Goal: Information Seeking & Learning: Learn about a topic

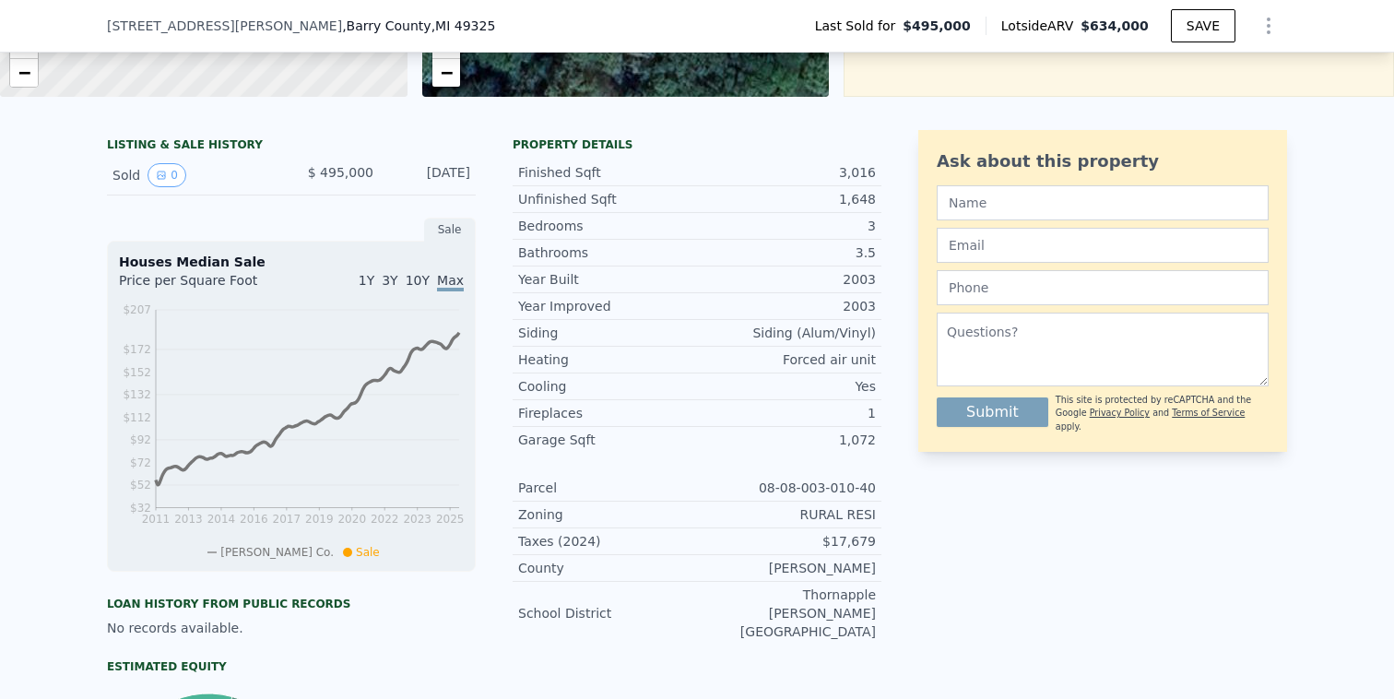
scroll to position [371, 0]
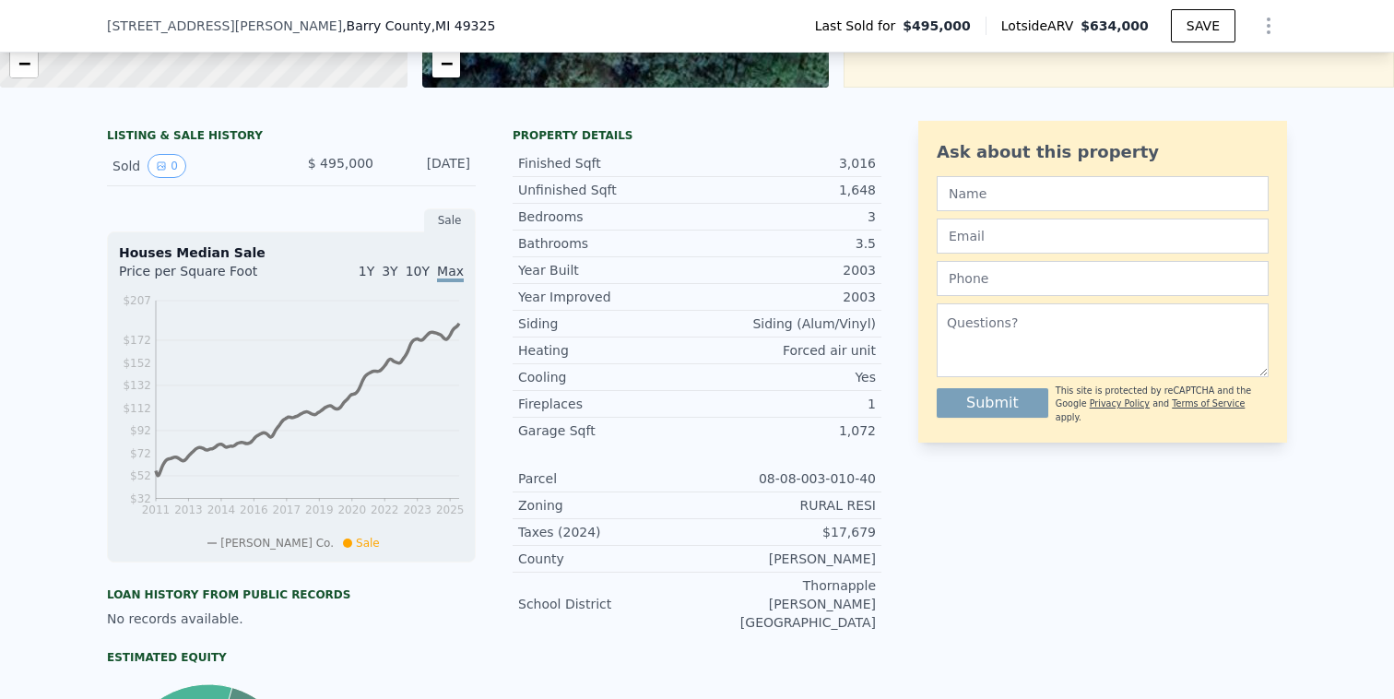
click at [411, 268] on span "10Y" at bounding box center [418, 271] width 24 height 15
click at [450, 272] on span "Max" at bounding box center [450, 271] width 27 height 15
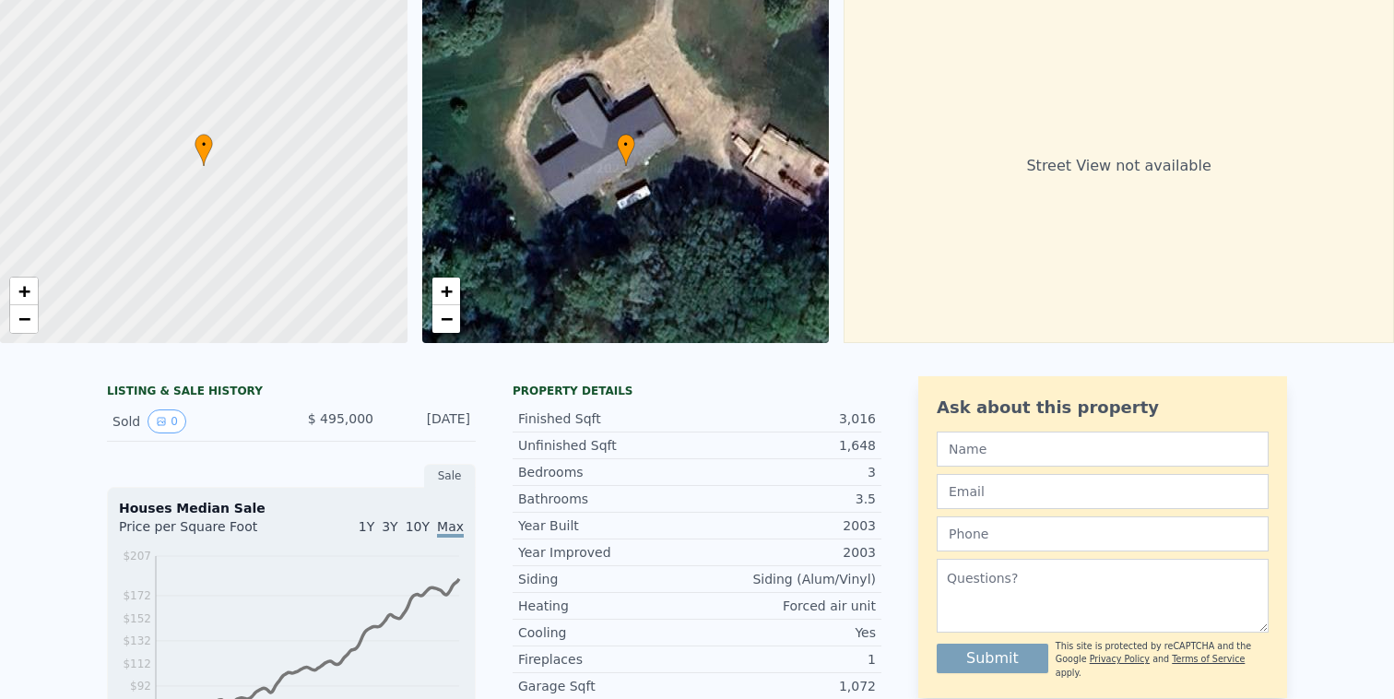
scroll to position [0, 0]
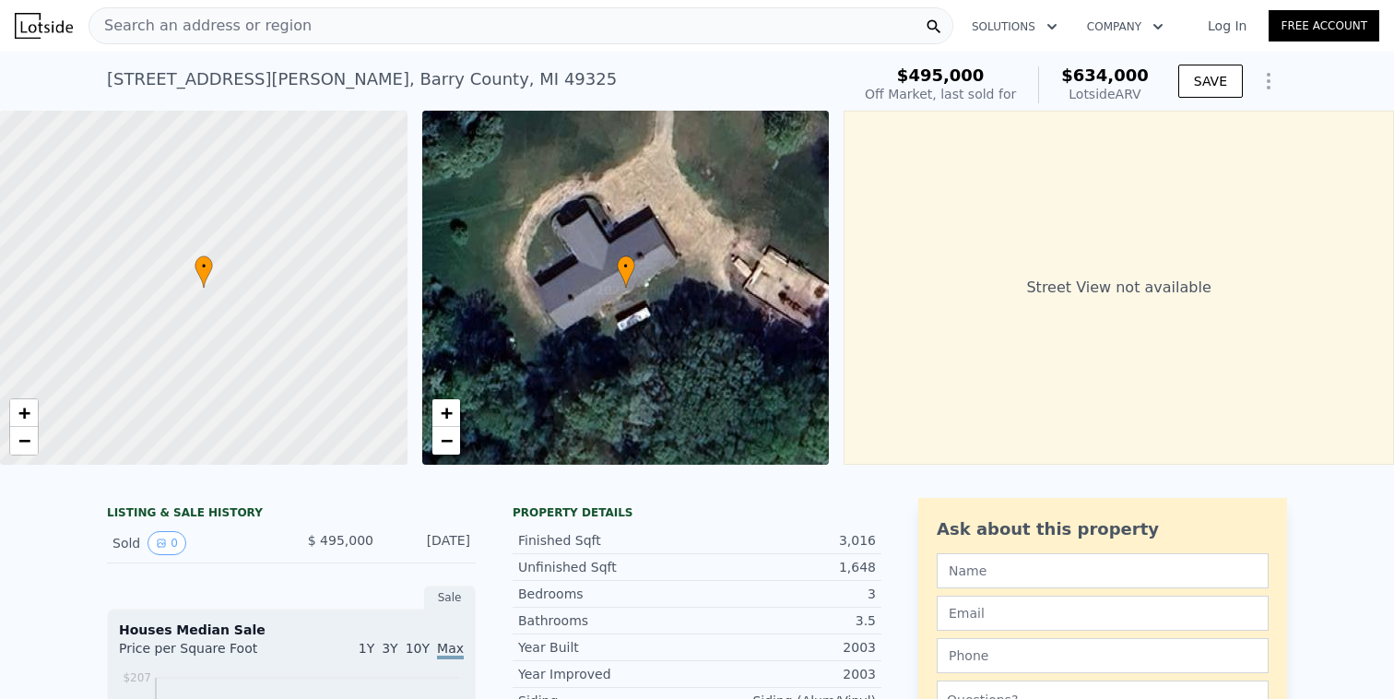
click at [421, 16] on div "Search an address or region" at bounding box center [521, 25] width 865 height 37
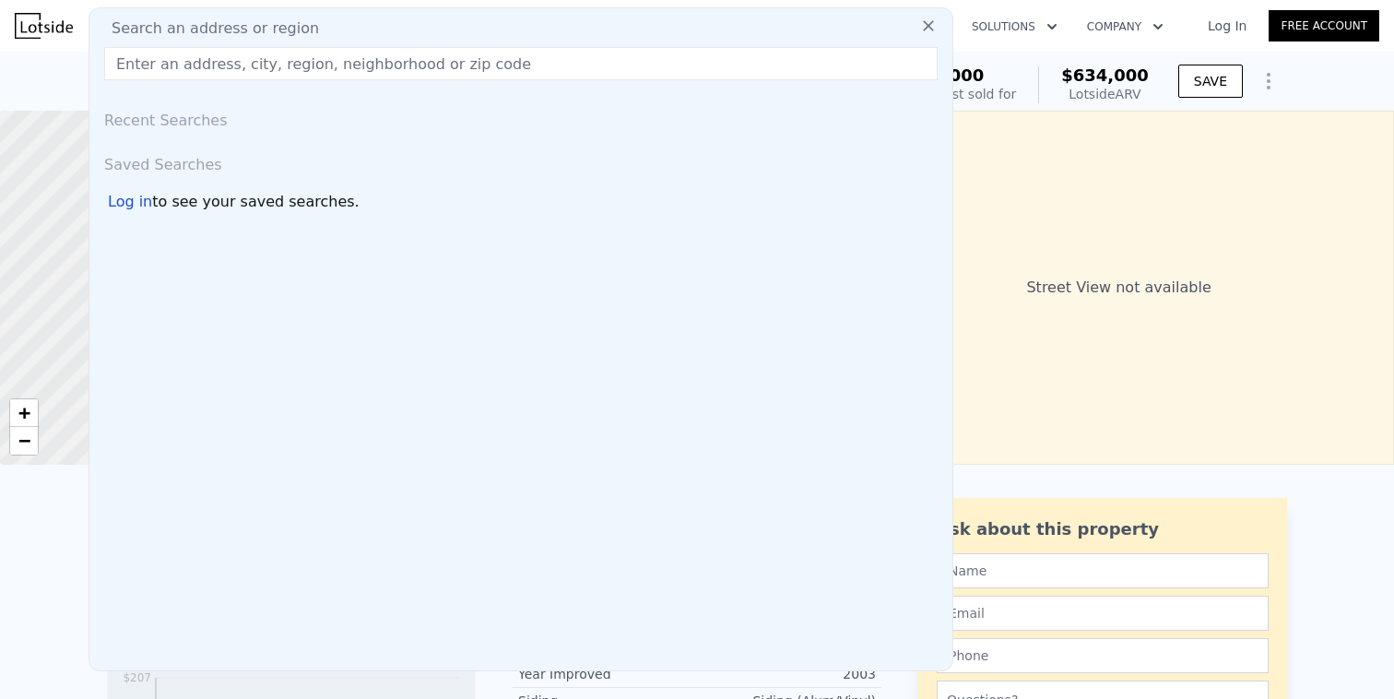
click at [421, 18] on div "Search an address or region" at bounding box center [521, 29] width 848 height 22
click at [412, 62] on input "text" at bounding box center [520, 63] width 833 height 33
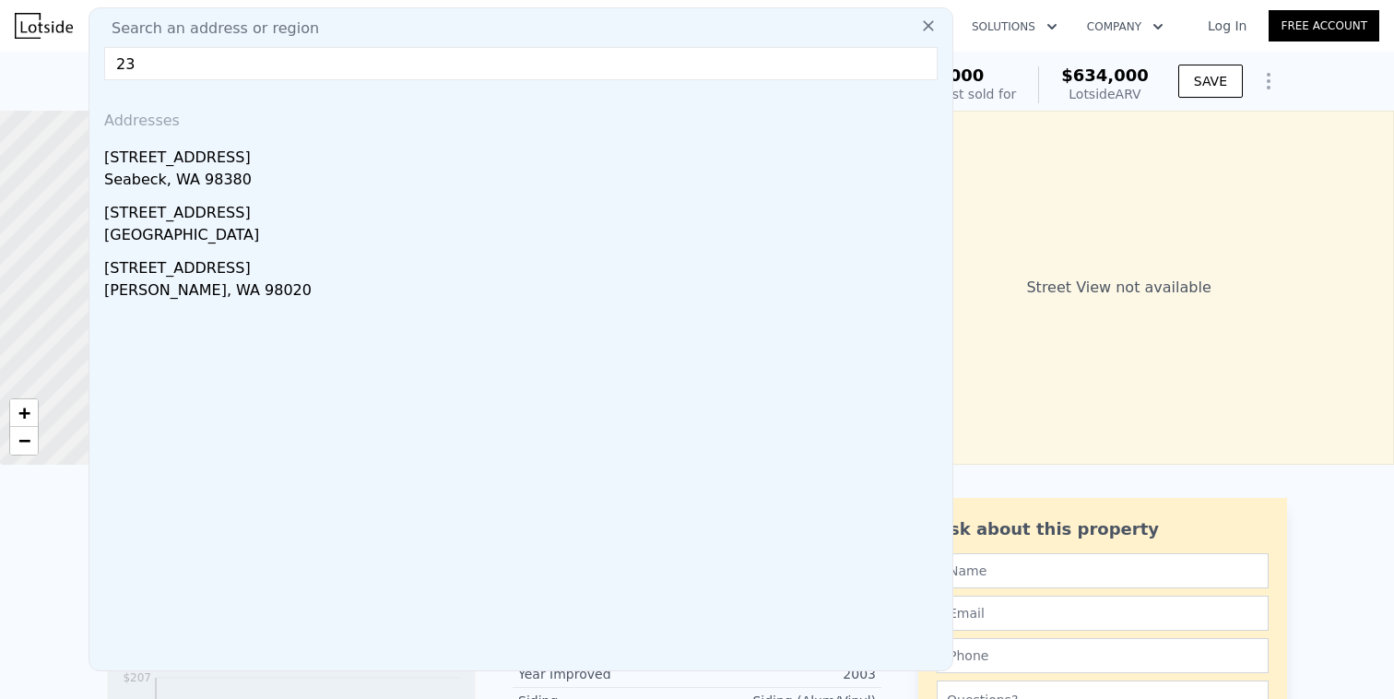
type input "2"
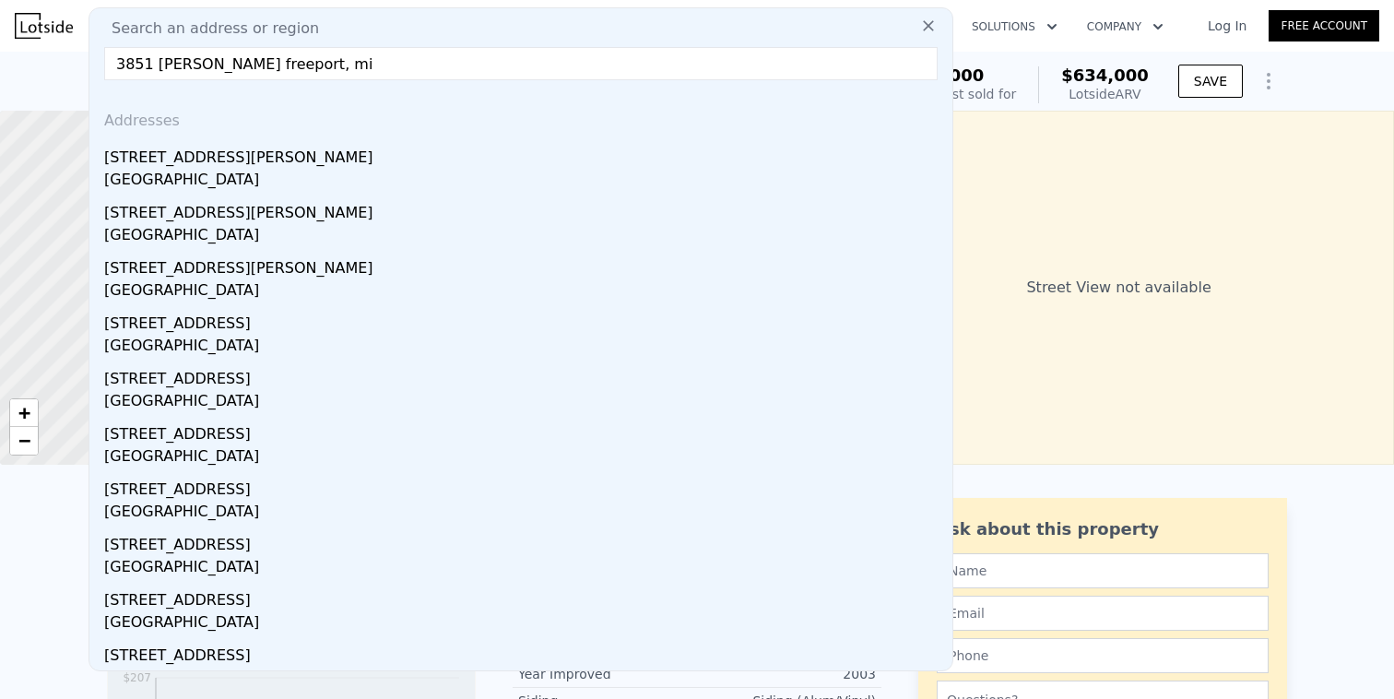
type input "3851 eckert freeport, mi"
click at [766, 80] on div "Search an address or region 3851 eckert freeport, mi Addresses 3851 Eckert Rd B…" at bounding box center [521, 339] width 865 height 664
click at [766, 56] on input "3851 eckert freeport, mi" at bounding box center [520, 63] width 833 height 33
click at [919, 32] on icon at bounding box center [928, 26] width 18 height 18
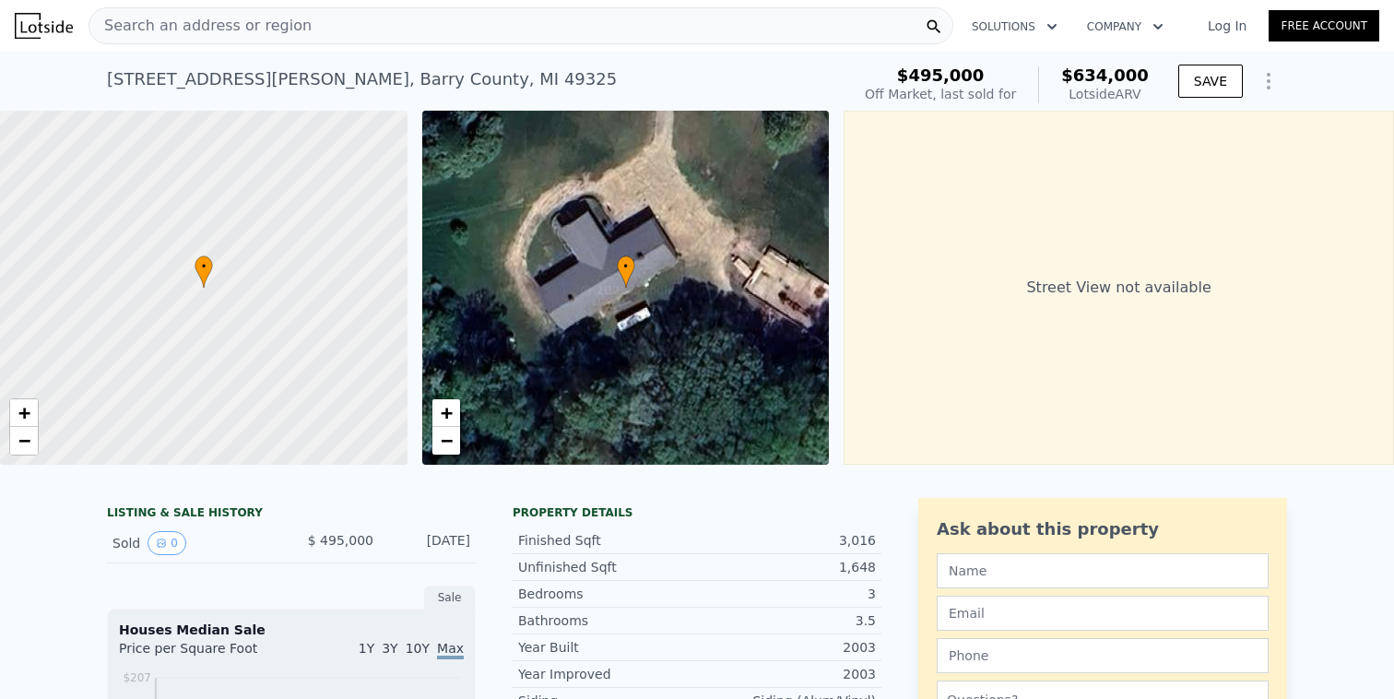
click at [939, 21] on icon at bounding box center [934, 27] width 18 height 18
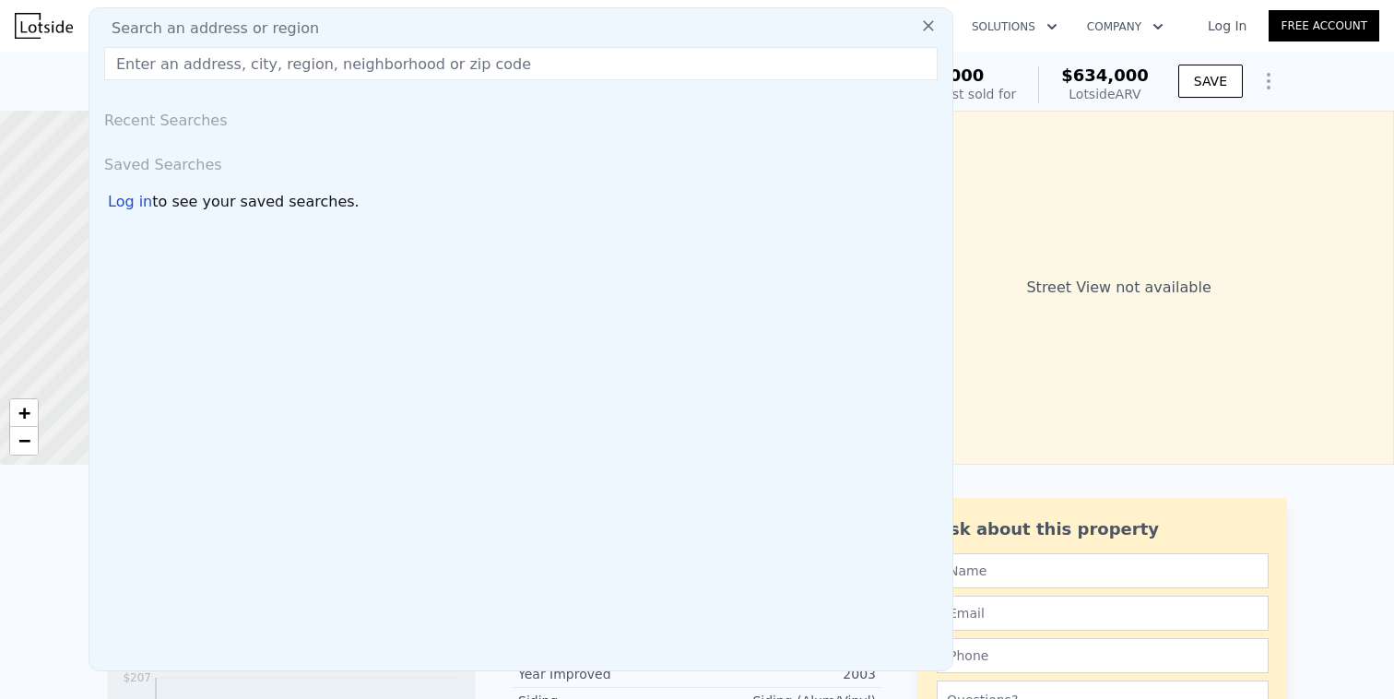
click at [826, 22] on div "Search an address or region" at bounding box center [521, 29] width 848 height 22
click at [799, 60] on input "text" at bounding box center [520, 63] width 833 height 33
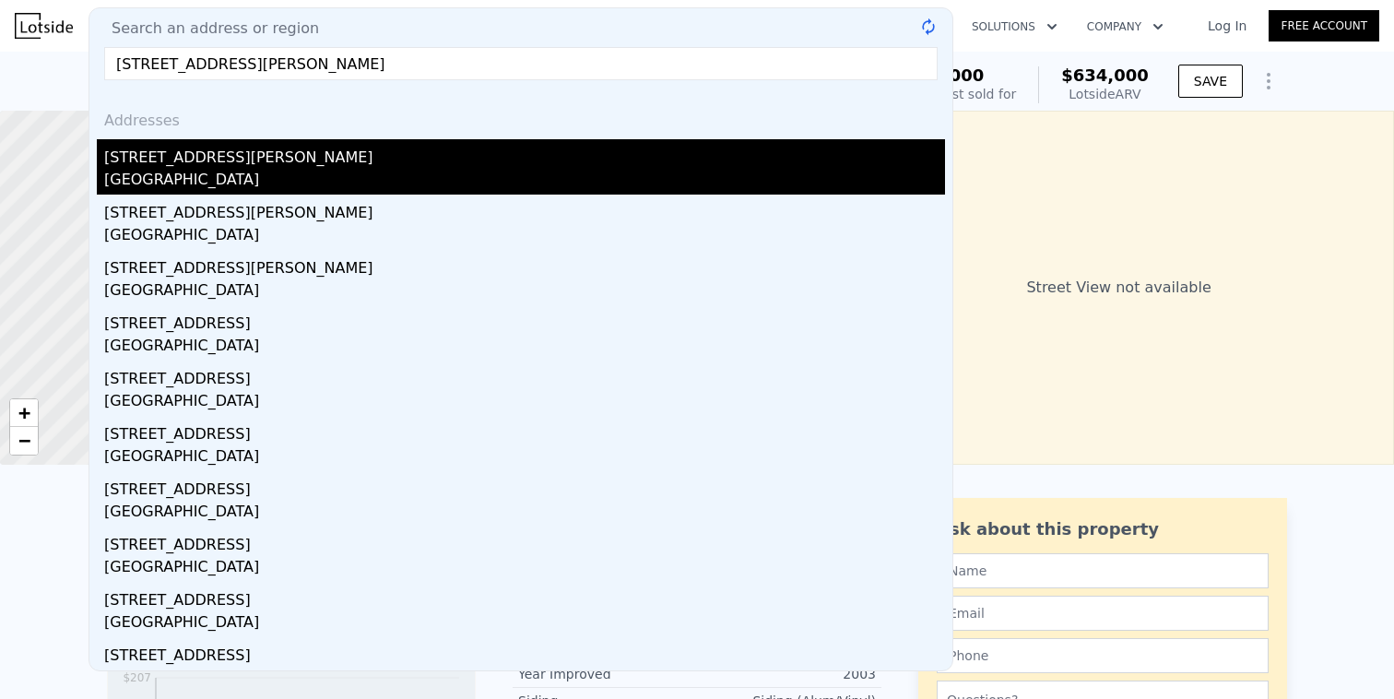
type input "3851 eckert rd freeport, mi"
click at [564, 169] on div "Barry County, MI 49325" at bounding box center [524, 182] width 841 height 26
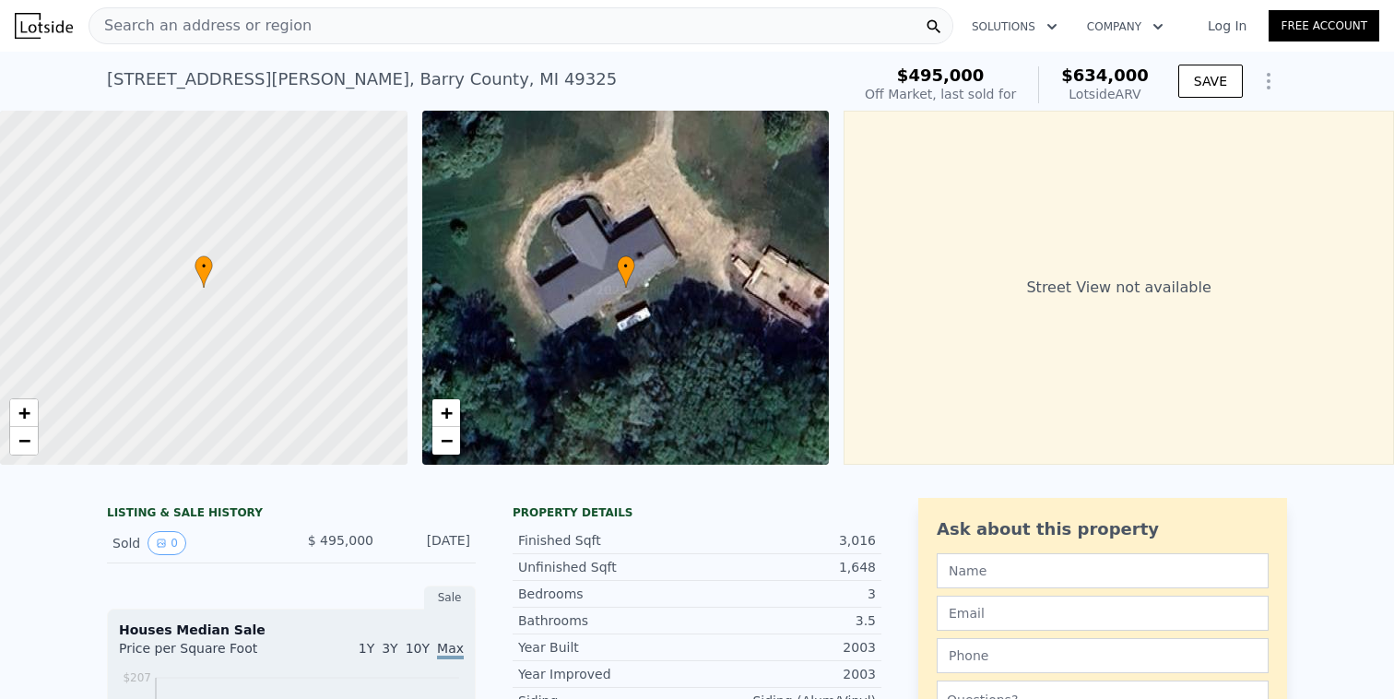
click at [52, 31] on img at bounding box center [44, 26] width 58 height 26
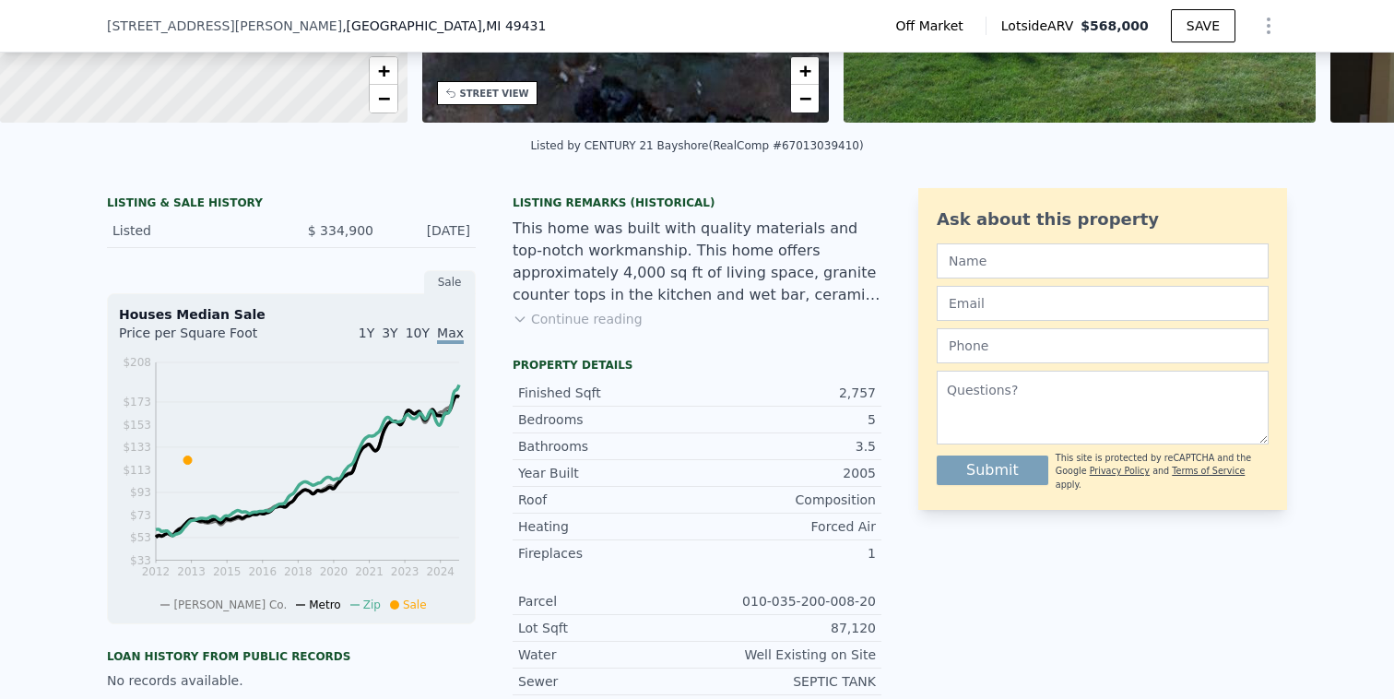
scroll to position [255, 0]
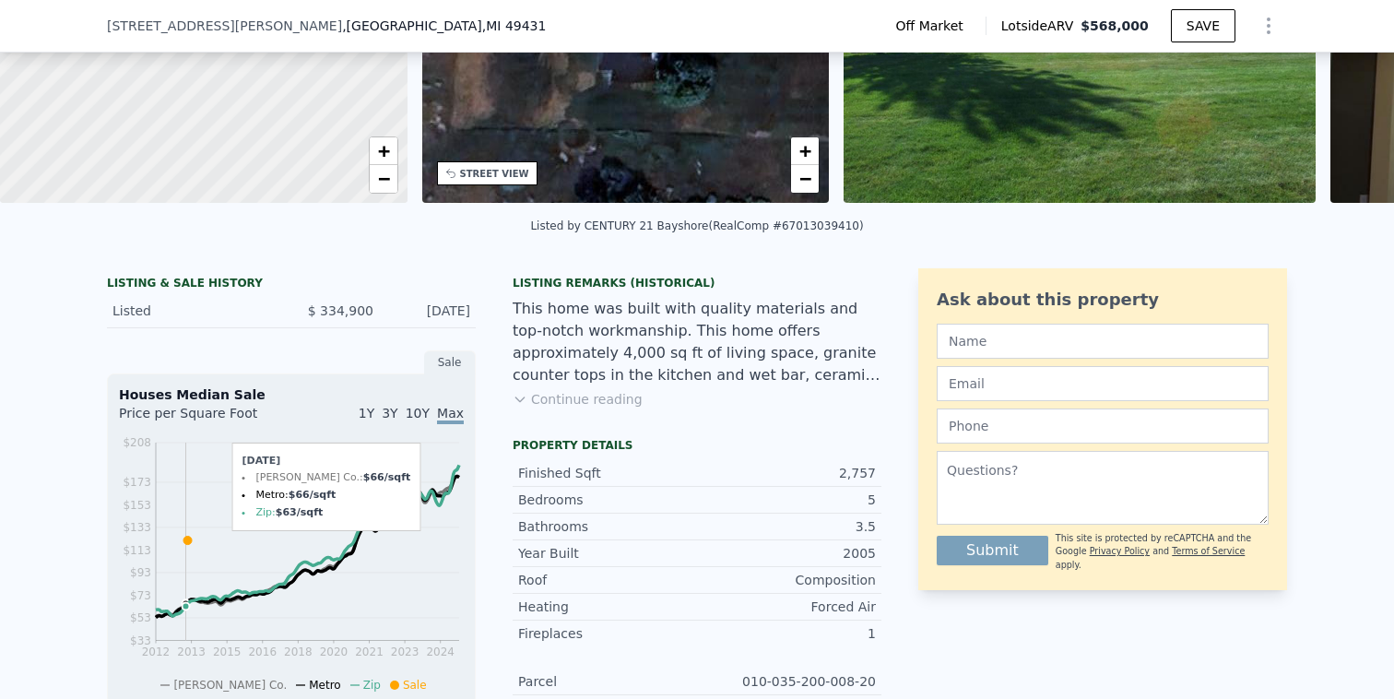
click at [186, 537] on icon at bounding box center [187, 541] width 8 height 8
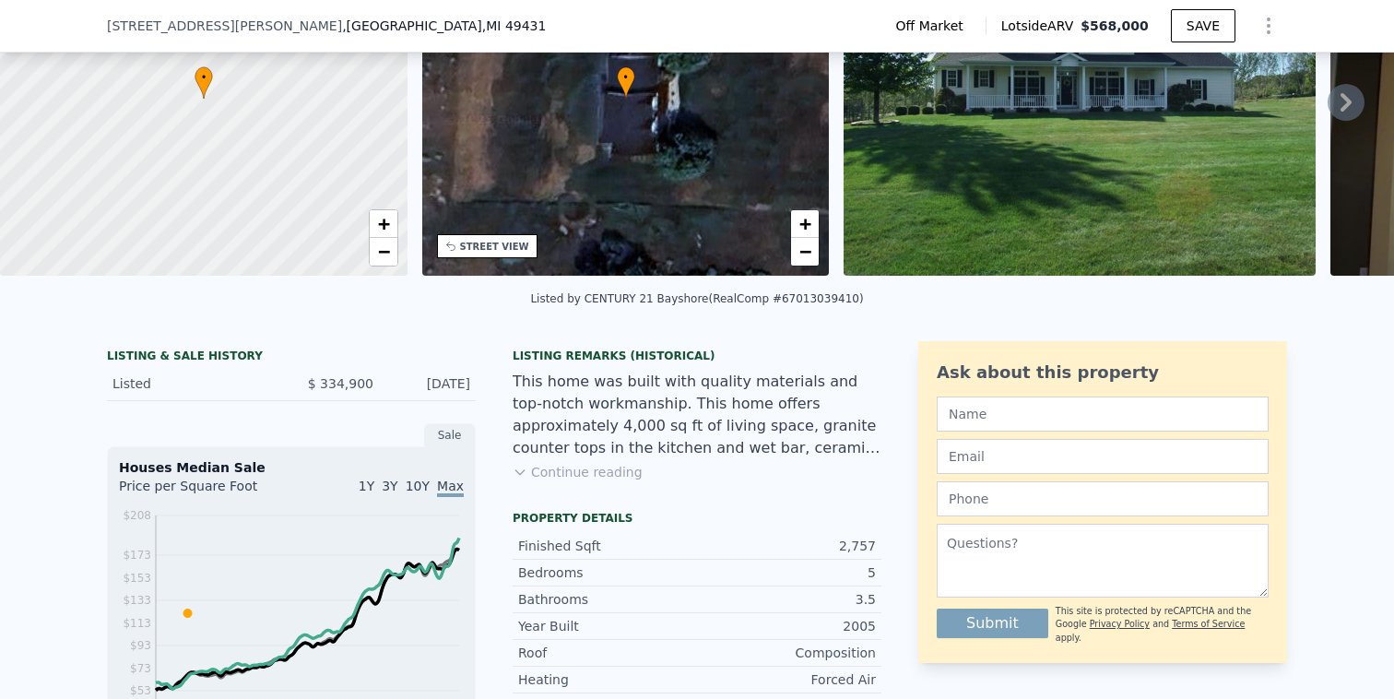
scroll to position [0, 0]
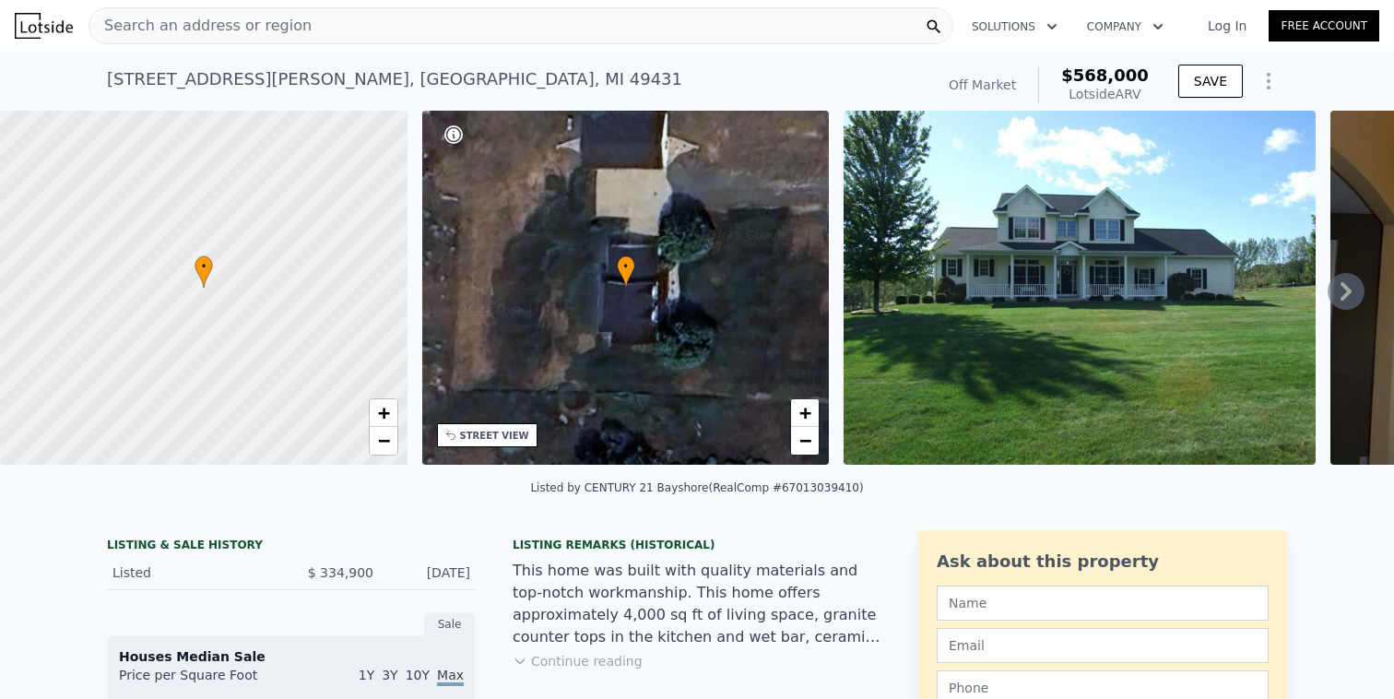
click at [1343, 291] on icon at bounding box center [1346, 291] width 37 height 37
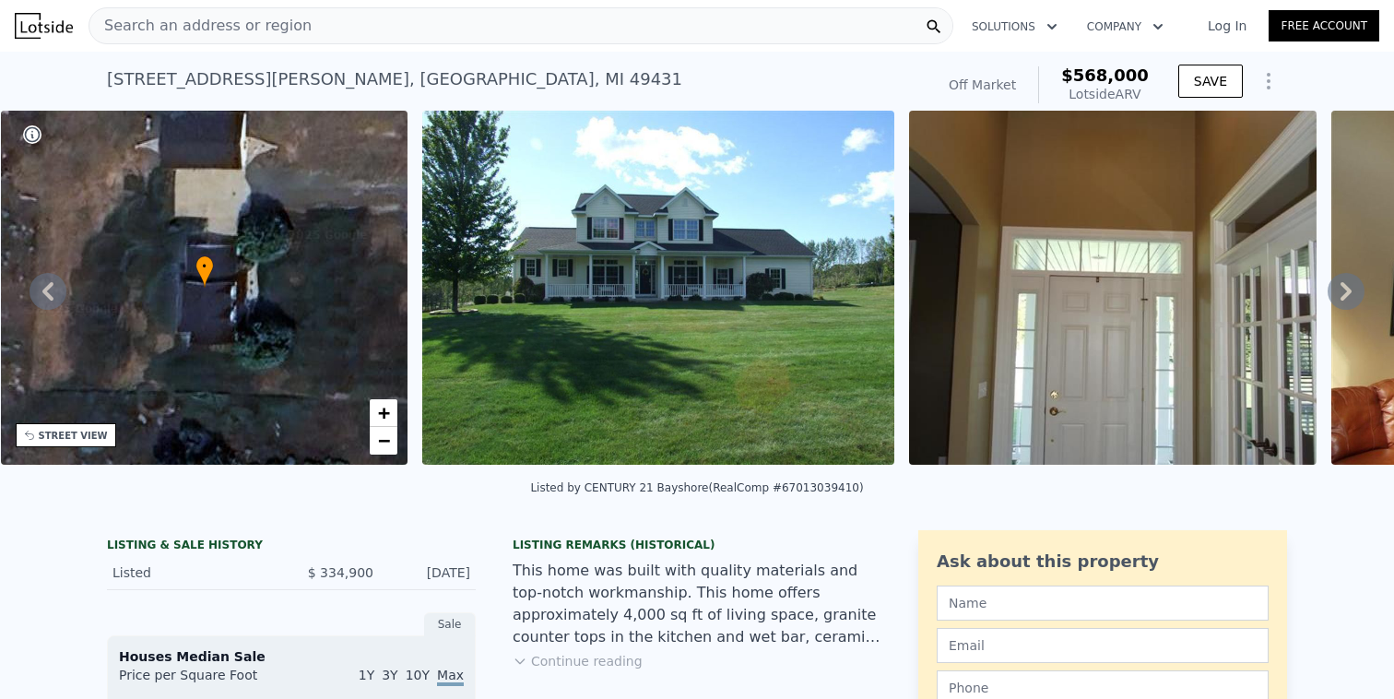
click at [1350, 289] on icon at bounding box center [1345, 291] width 11 height 18
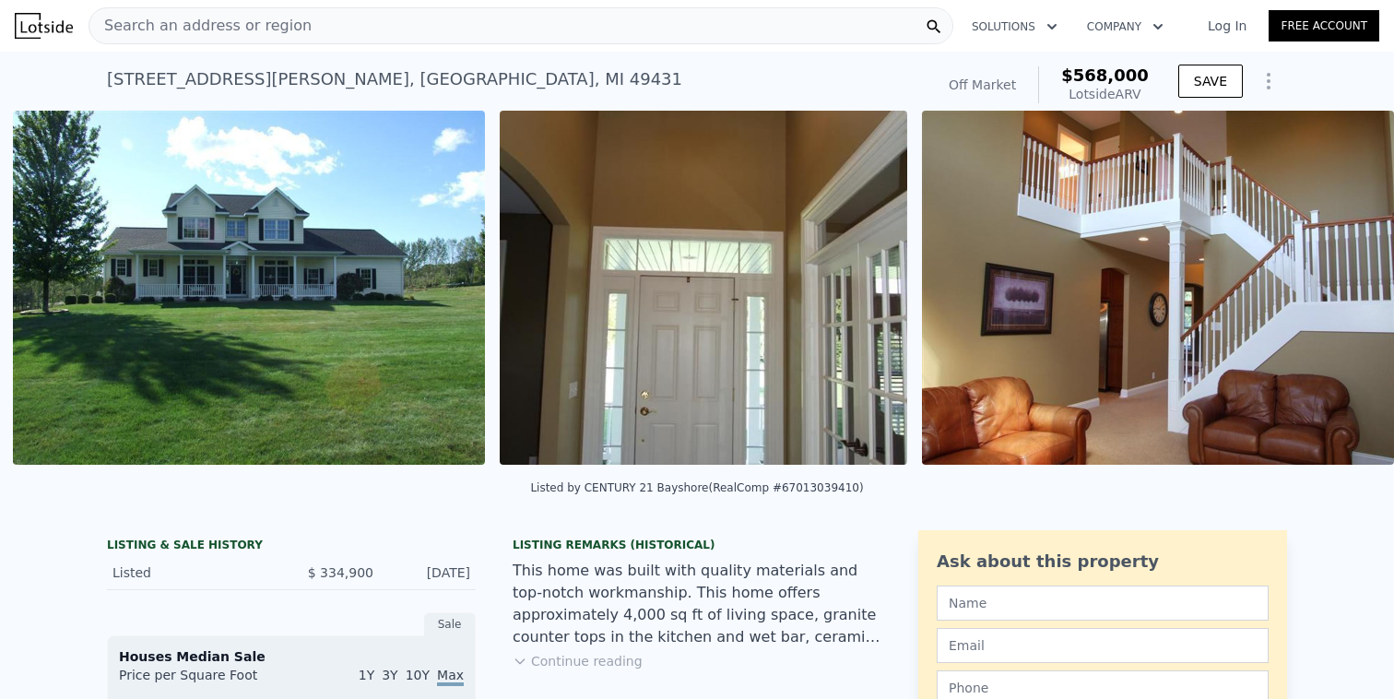
scroll to position [0, 844]
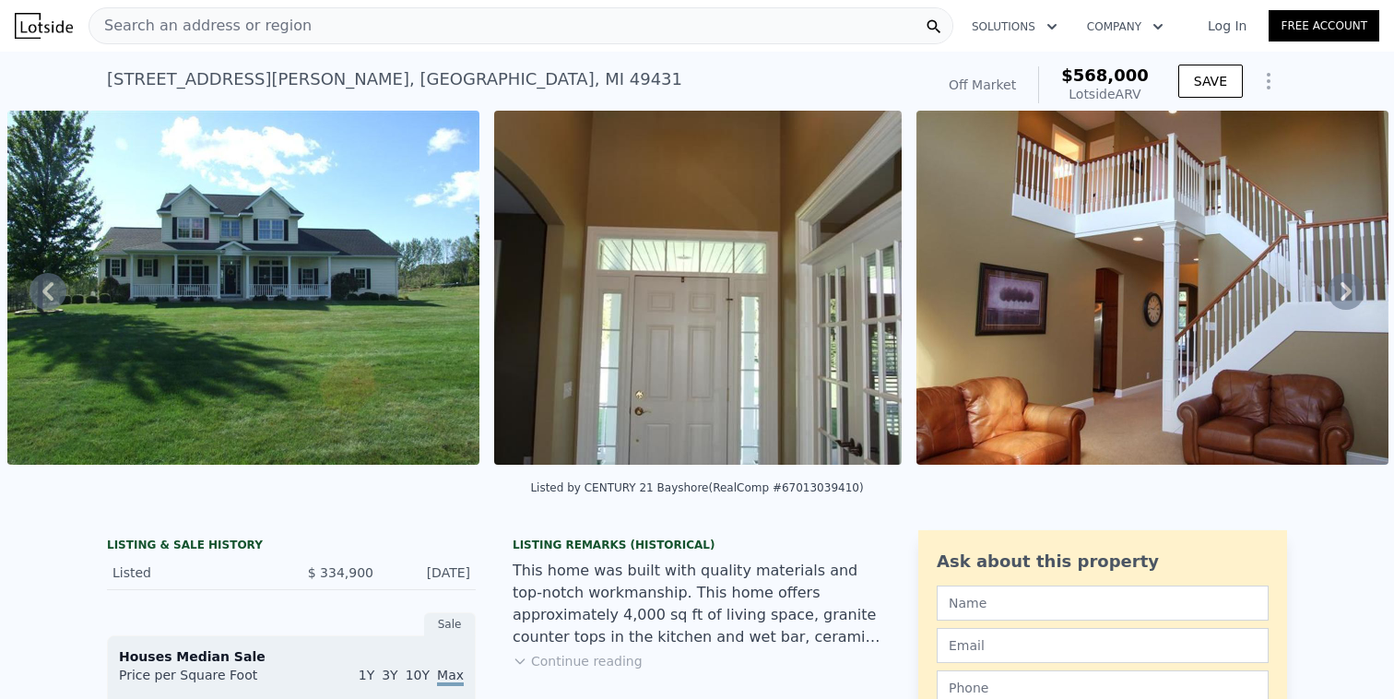
click at [820, 310] on img at bounding box center [697, 288] width 407 height 354
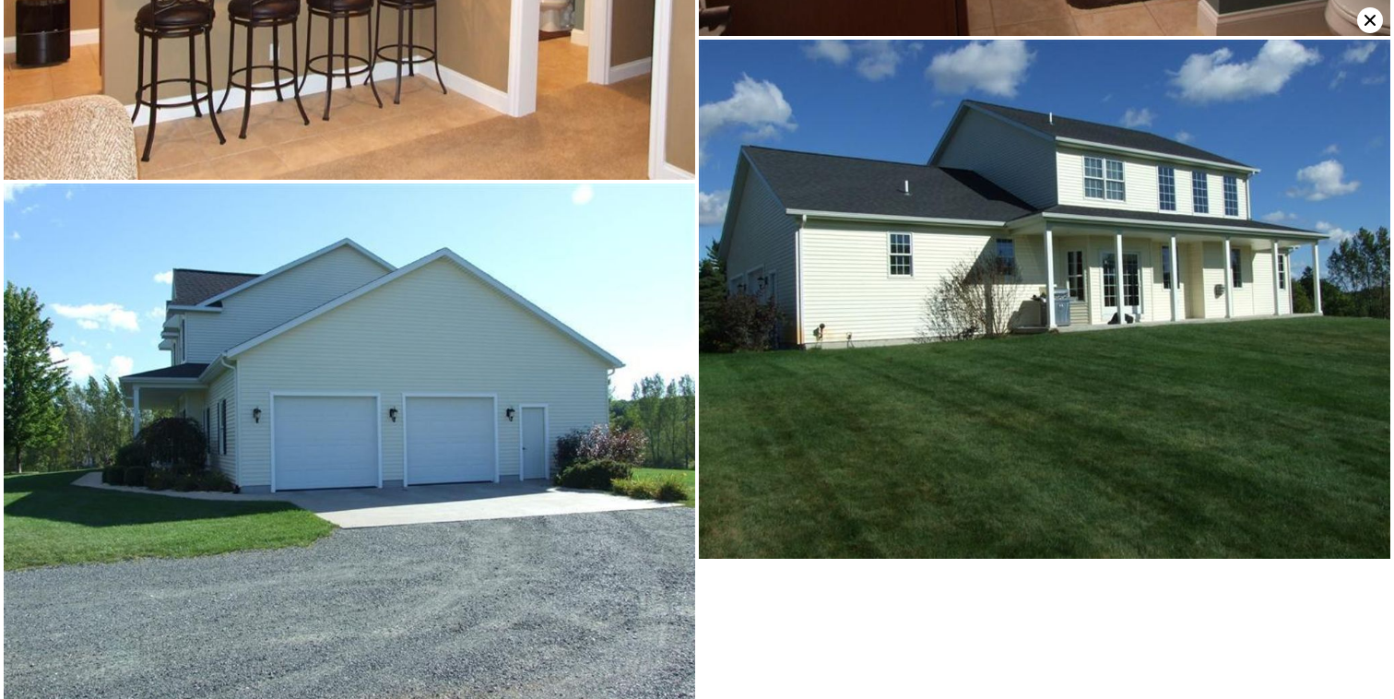
scroll to position [5565, 0]
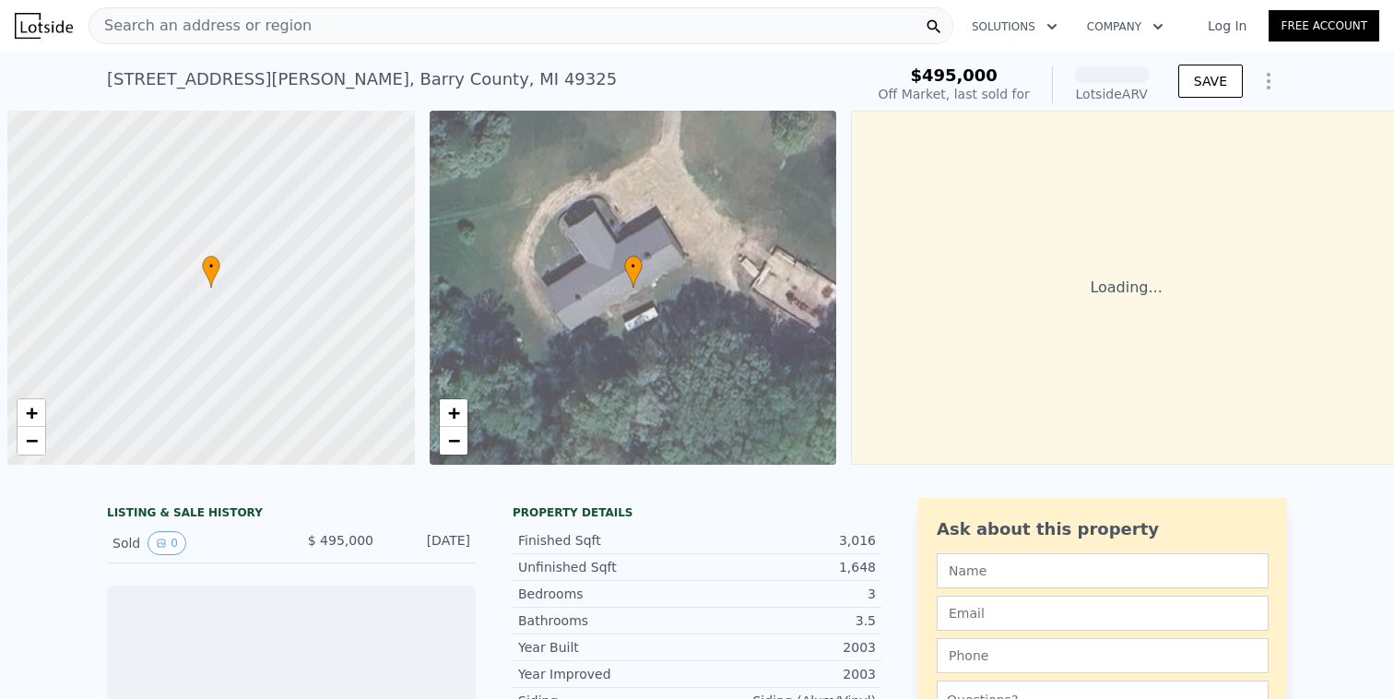
scroll to position [0, 7]
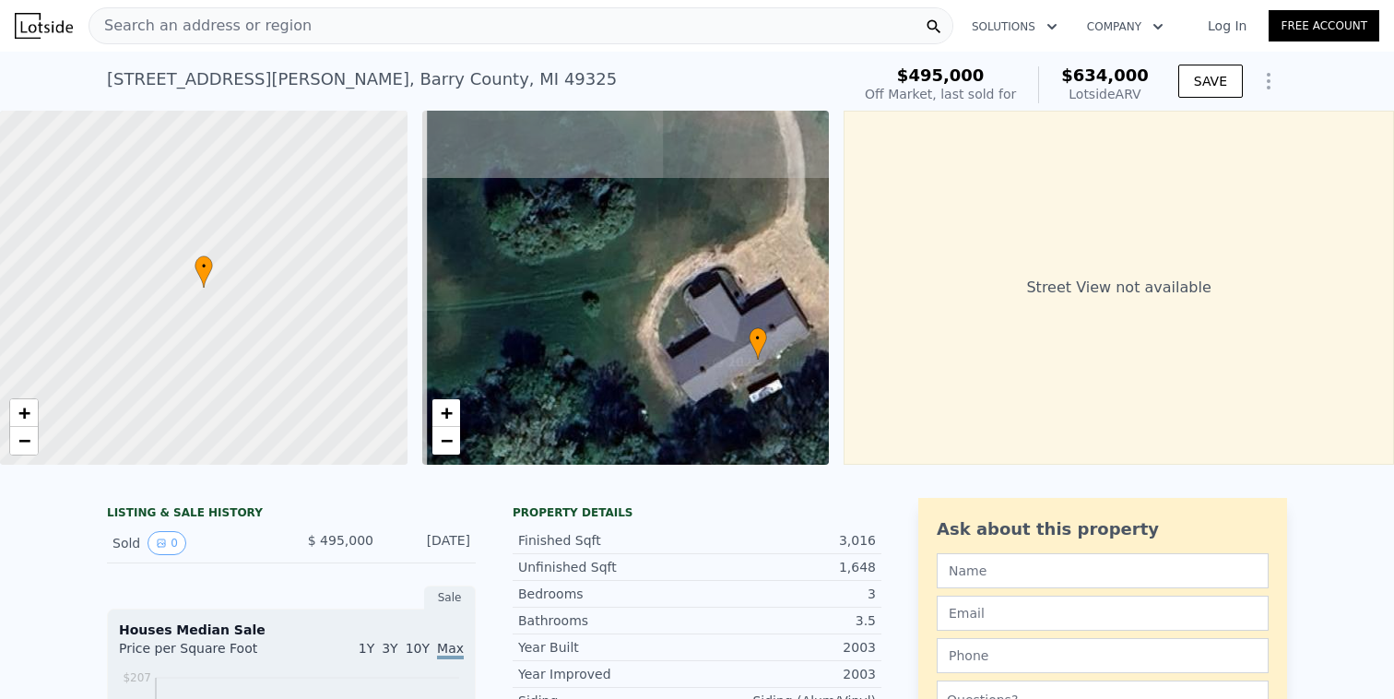
drag, startPoint x: 622, startPoint y: 270, endPoint x: 754, endPoint y: 342, distance: 150.2
click at [754, 342] on span "•" at bounding box center [758, 338] width 18 height 17
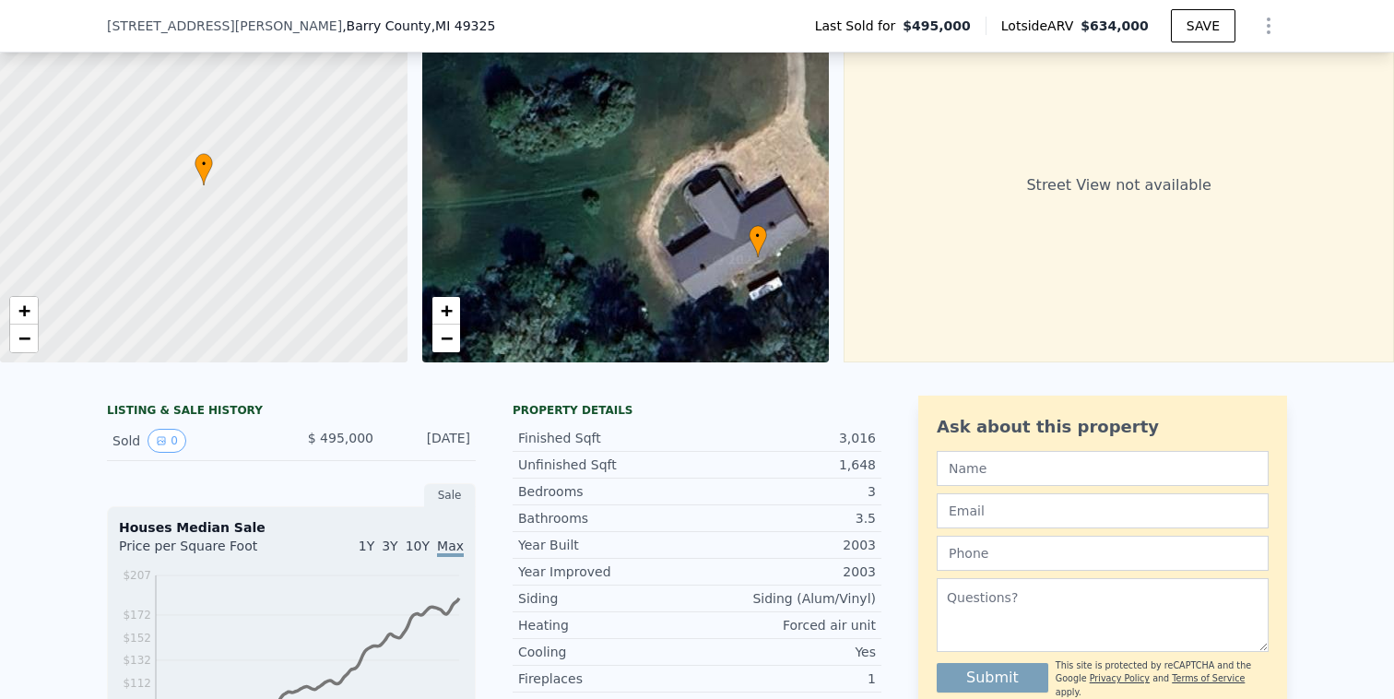
scroll to position [100, 0]
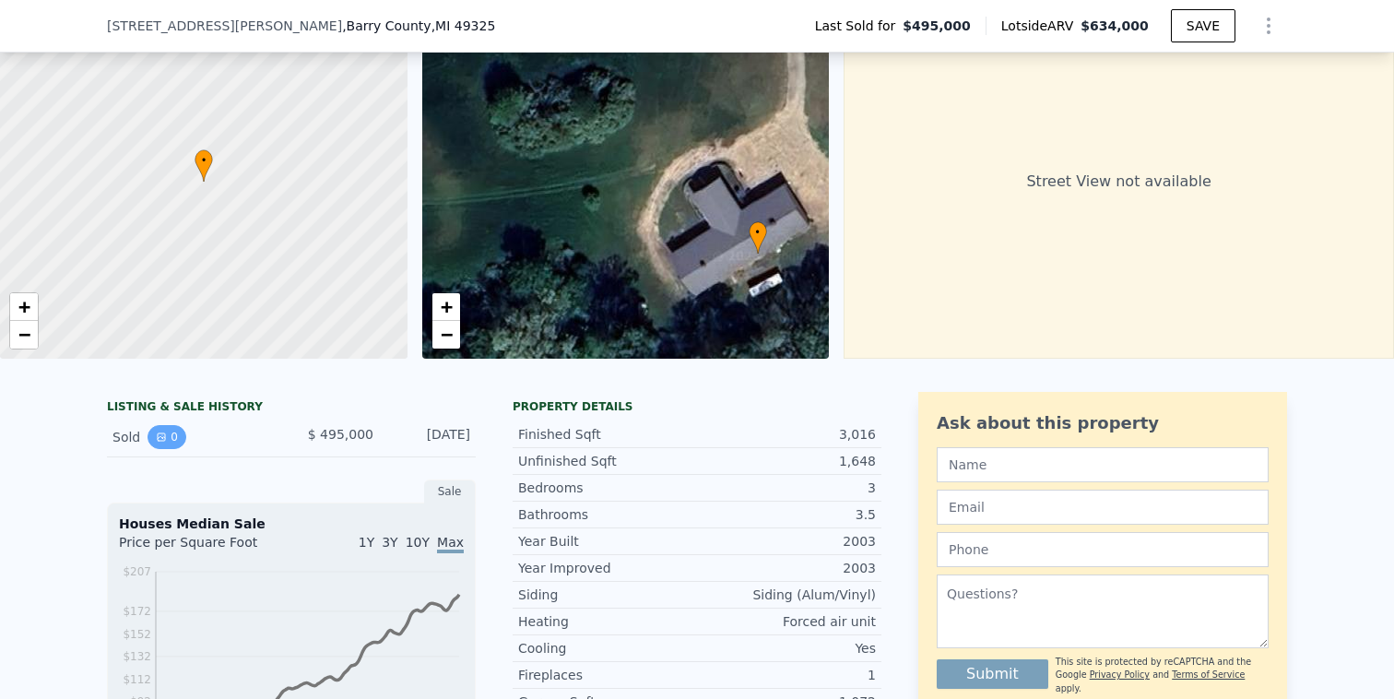
click at [177, 438] on button "0" at bounding box center [167, 437] width 39 height 24
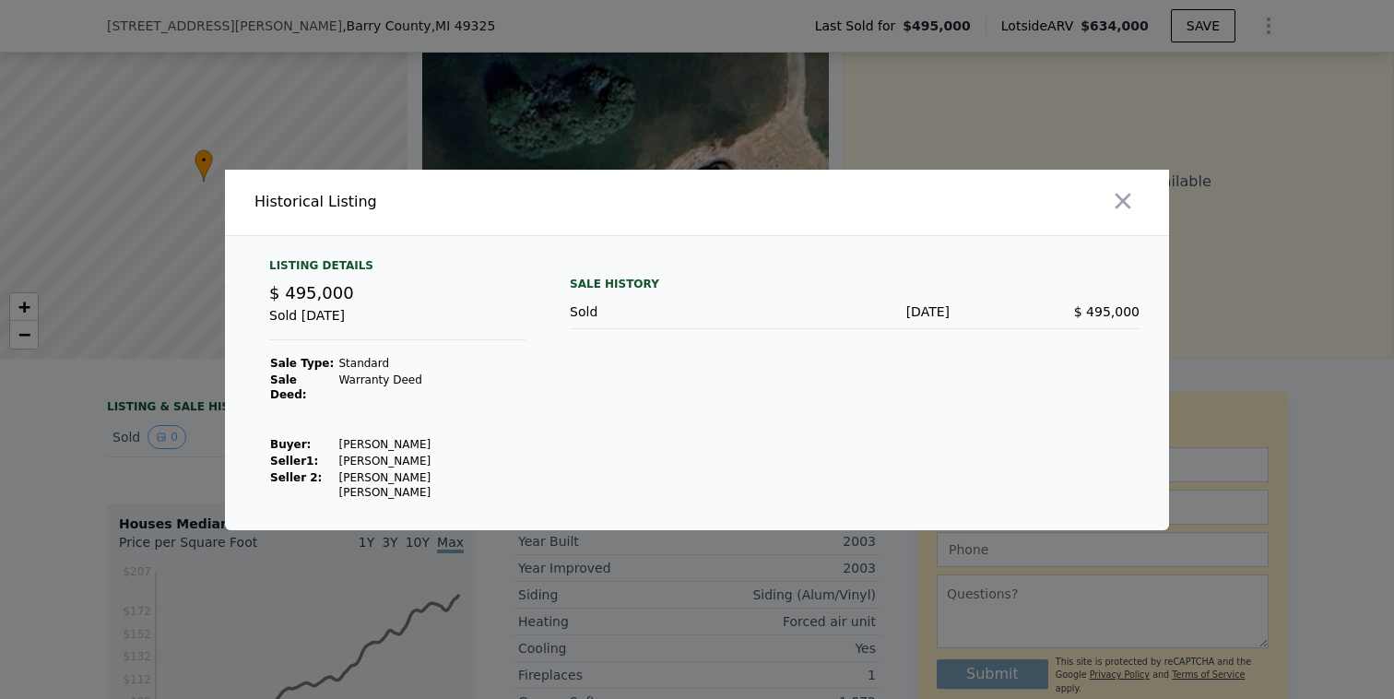
drag, startPoint x: 445, startPoint y: 443, endPoint x: 334, endPoint y: 443, distance: 111.6
click at [337, 443] on td "Workman Justin" at bounding box center [431, 444] width 188 height 17
copy td "Workman Justin"
click at [1124, 218] on button "button" at bounding box center [1122, 200] width 33 height 33
